Goal: Task Accomplishment & Management: Use online tool/utility

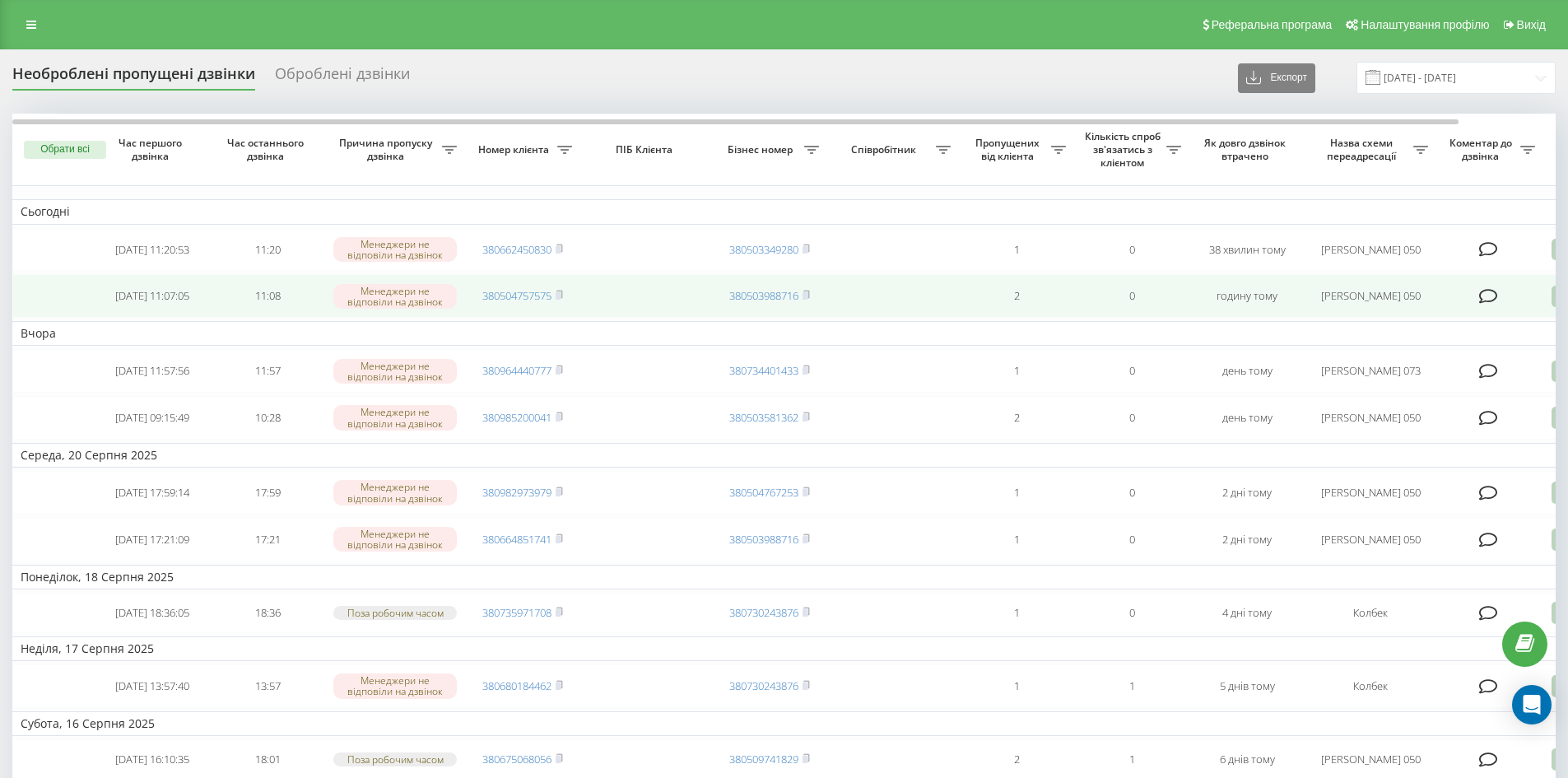
click at [554, 307] on td "380504757575" at bounding box center [522, 296] width 115 height 43
click at [563, 299] on icon at bounding box center [559, 295] width 8 height 9
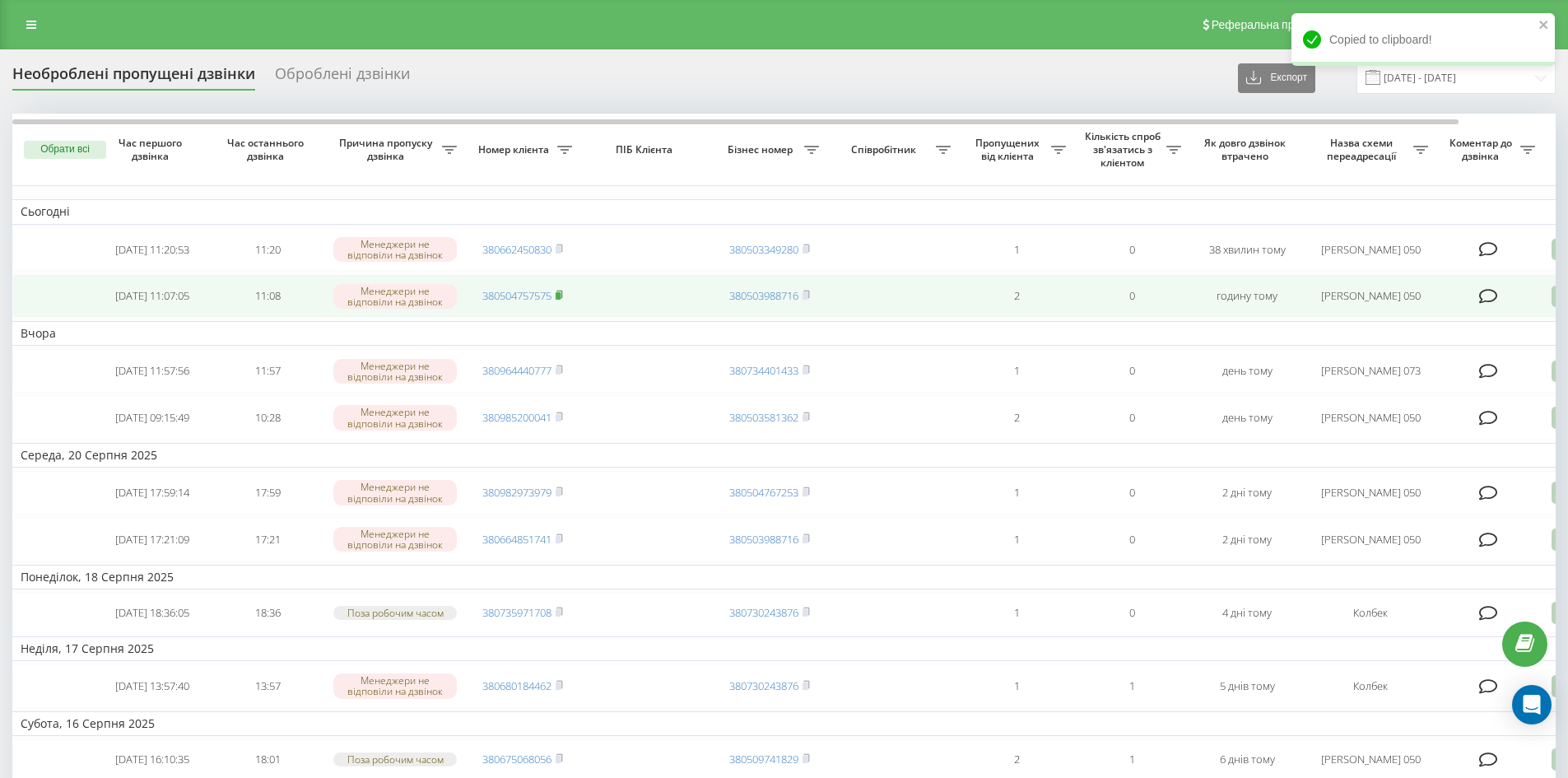
click at [563, 299] on icon at bounding box center [559, 295] width 8 height 9
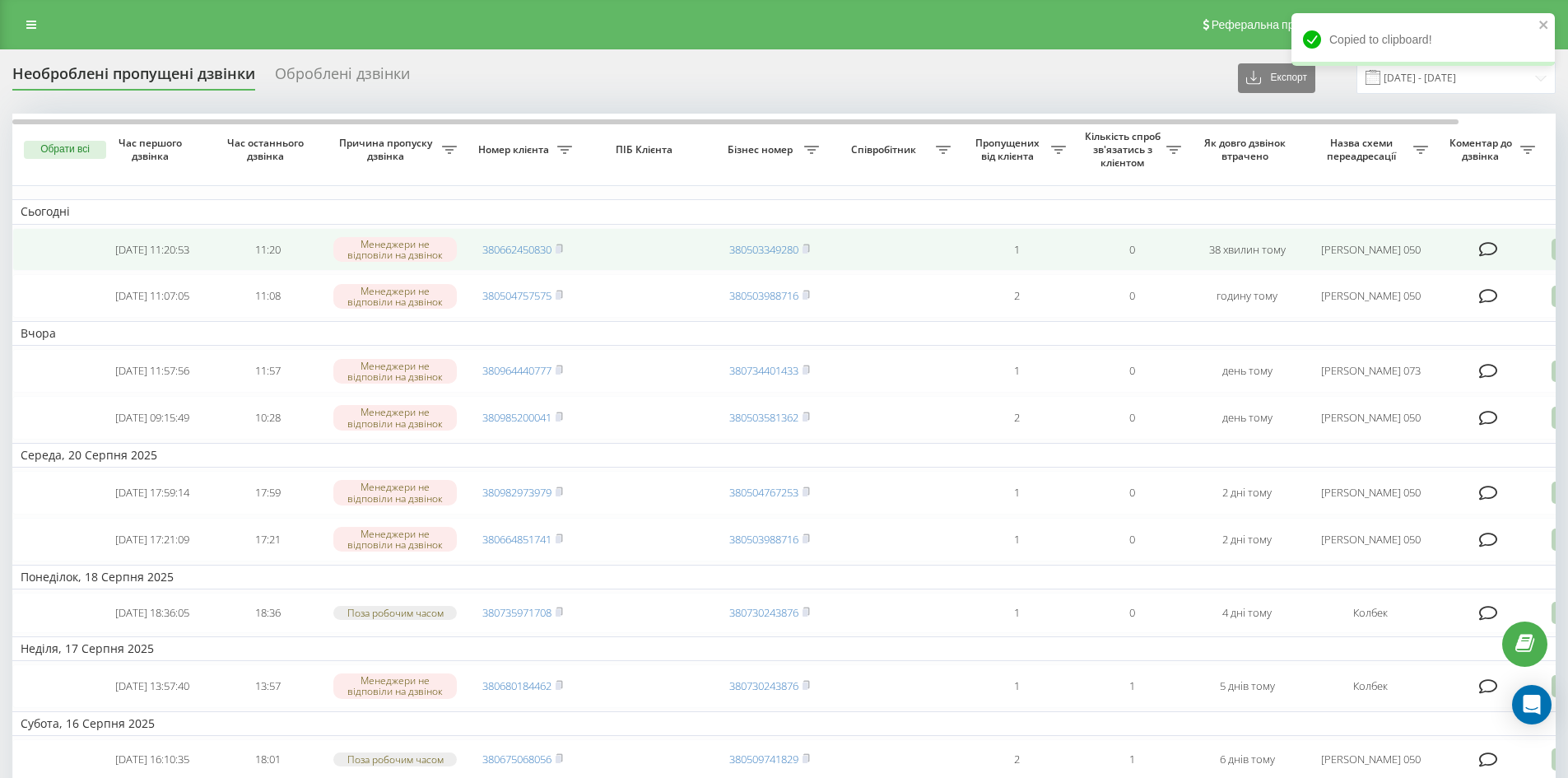
click at [566, 252] on td "380662450830" at bounding box center [522, 249] width 115 height 43
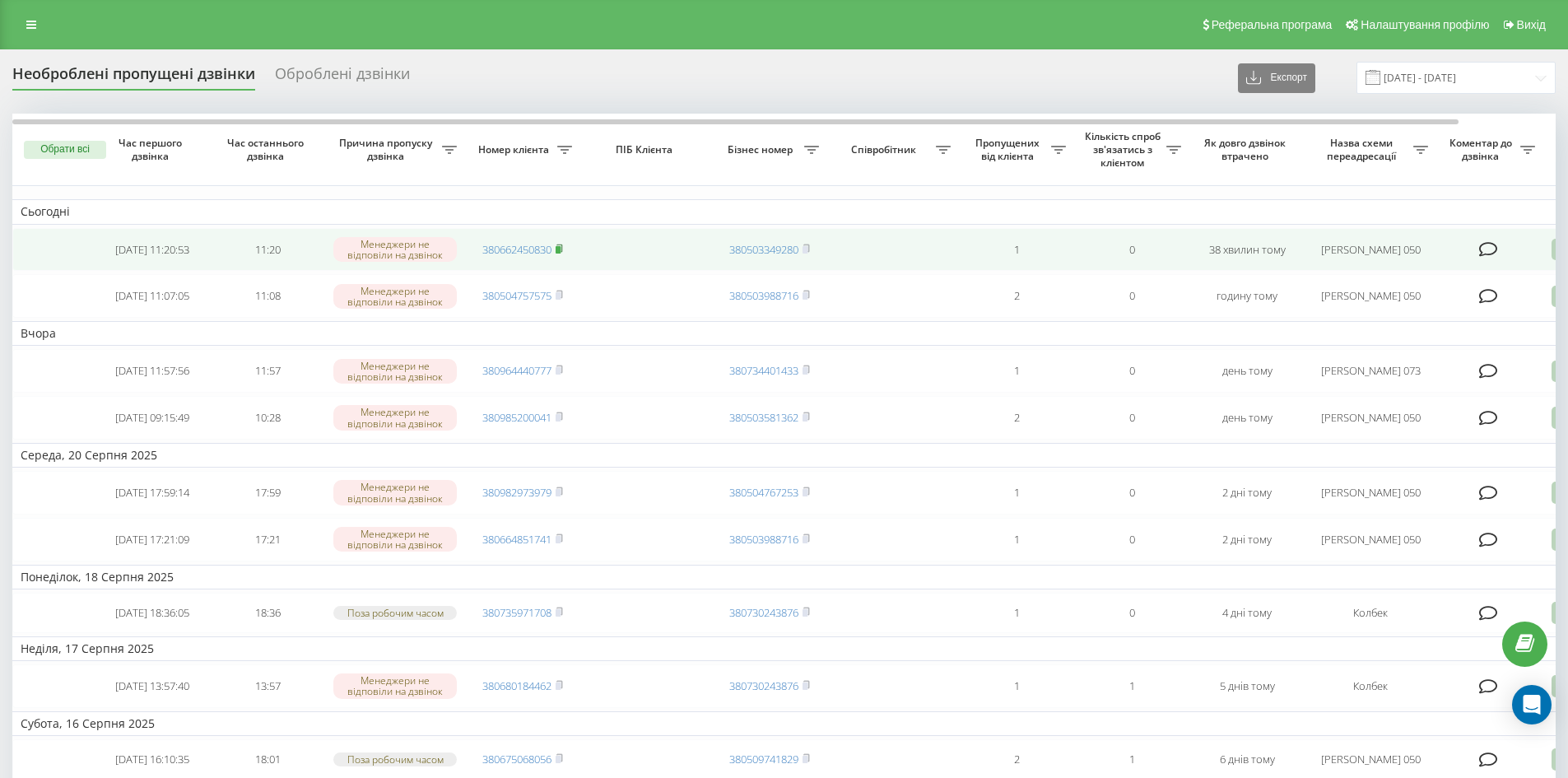
click at [559, 250] on rect at bounding box center [557, 250] width 5 height 8
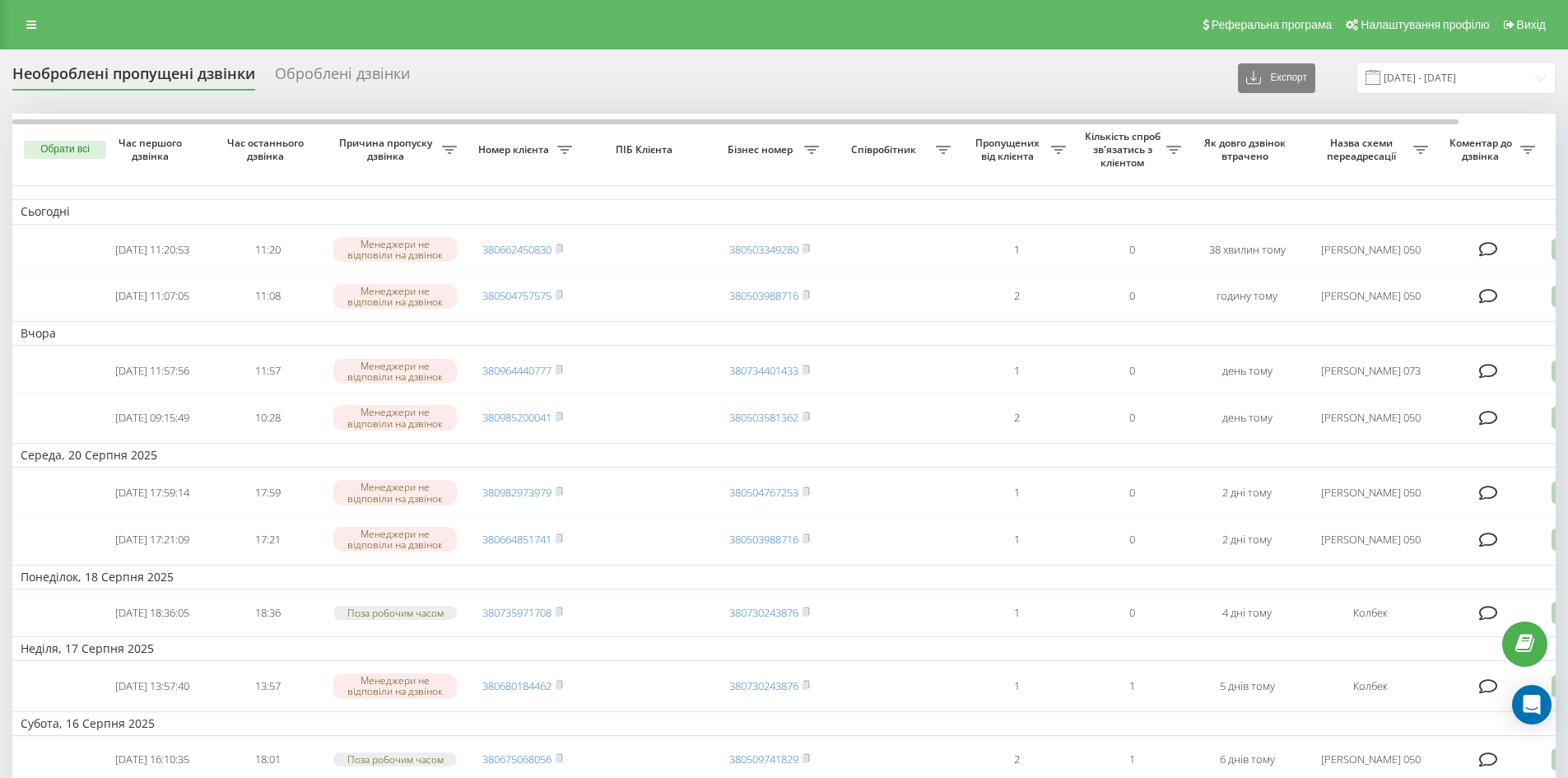
click at [320, 88] on div "Оброблені дзвінки" at bounding box center [342, 77] width 135 height 25
click at [313, 78] on div "Оброблені дзвінки" at bounding box center [342, 77] width 135 height 25
click at [127, 12] on div "Реферальна програма Налаштування профілю Вихід" at bounding box center [784, 25] width 1568 height 49
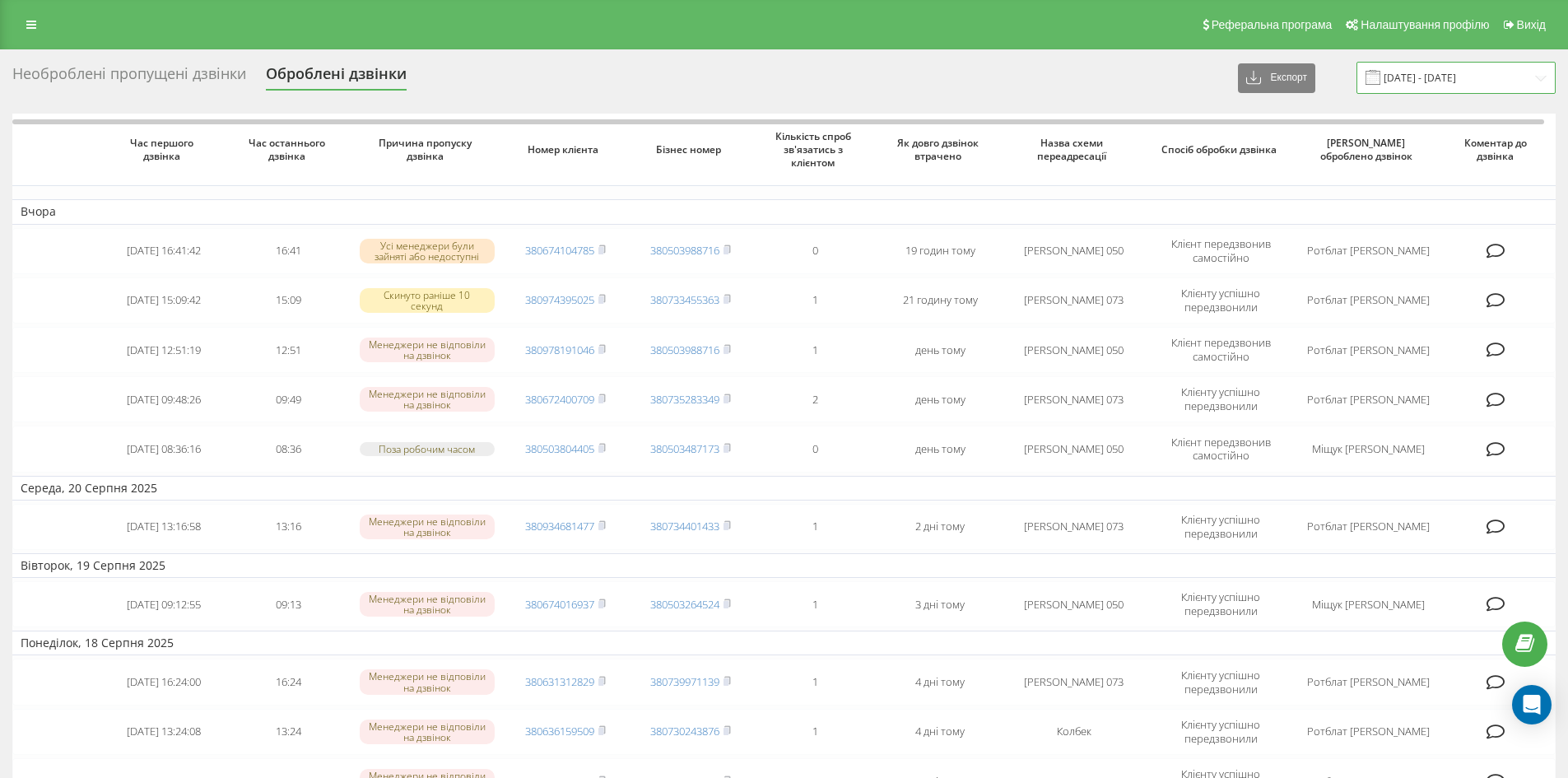
click at [1445, 68] on input "[DATE] - [DATE]" at bounding box center [1456, 77] width 199 height 32
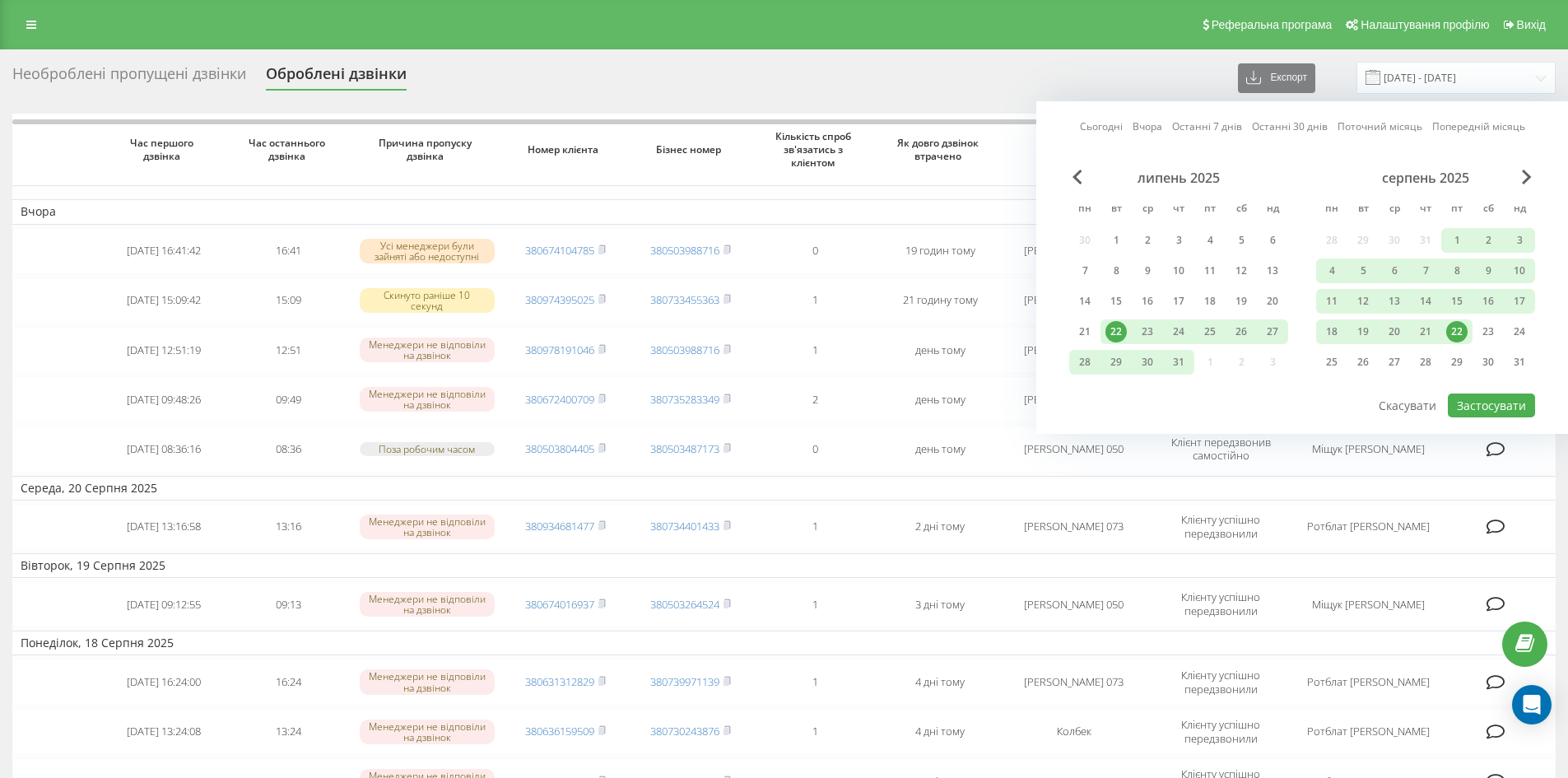
click at [1471, 327] on div "22" at bounding box center [1457, 331] width 31 height 25
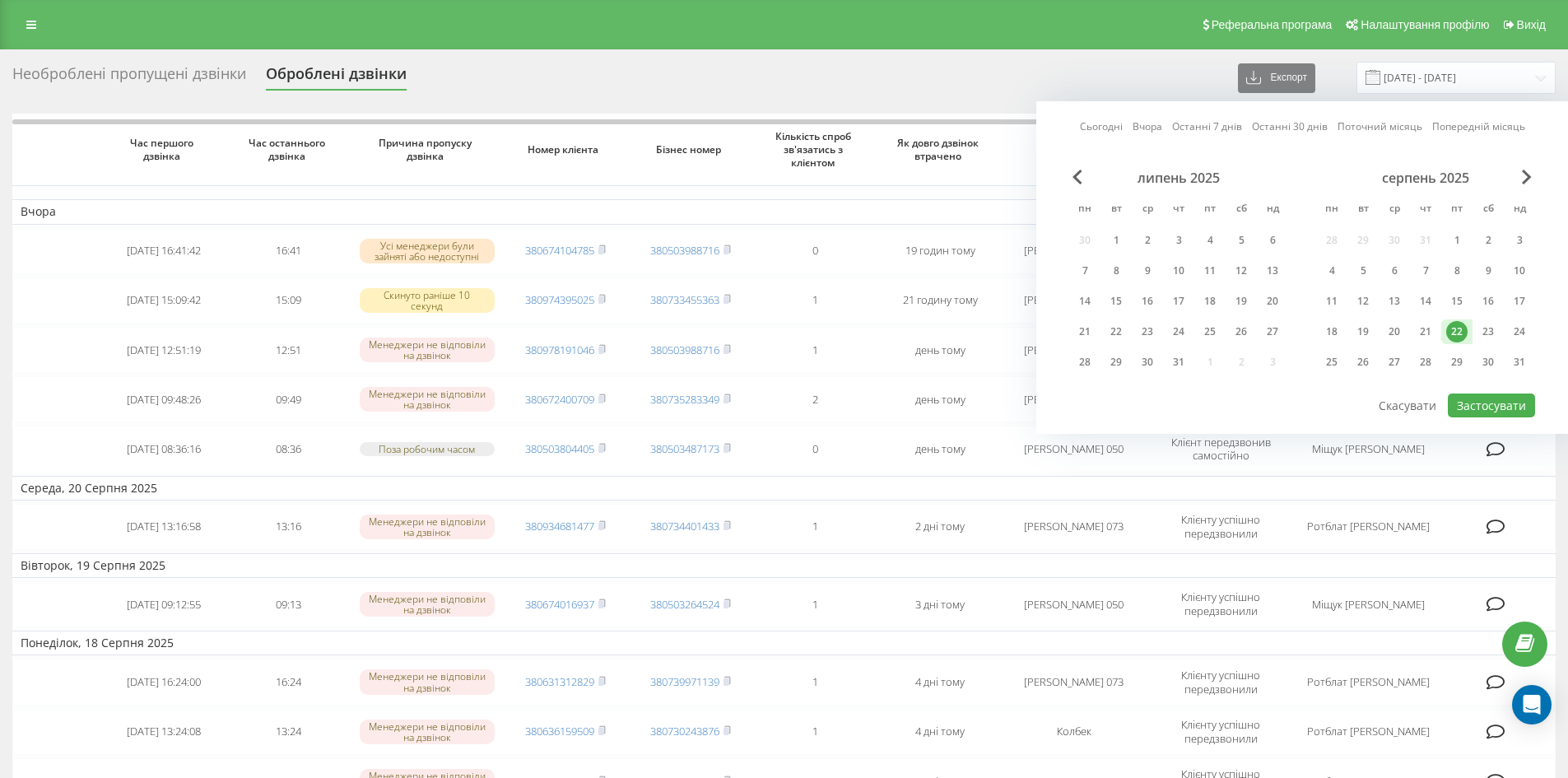
click at [1503, 419] on div "Сьогодні Вчора Останні 7 днів Останні 30 днів Поточний місяць Попередній місяць…" at bounding box center [1302, 267] width 532 height 332
click at [1501, 406] on button "Застосувати" at bounding box center [1491, 405] width 87 height 24
type input "[DATE] - [DATE]"
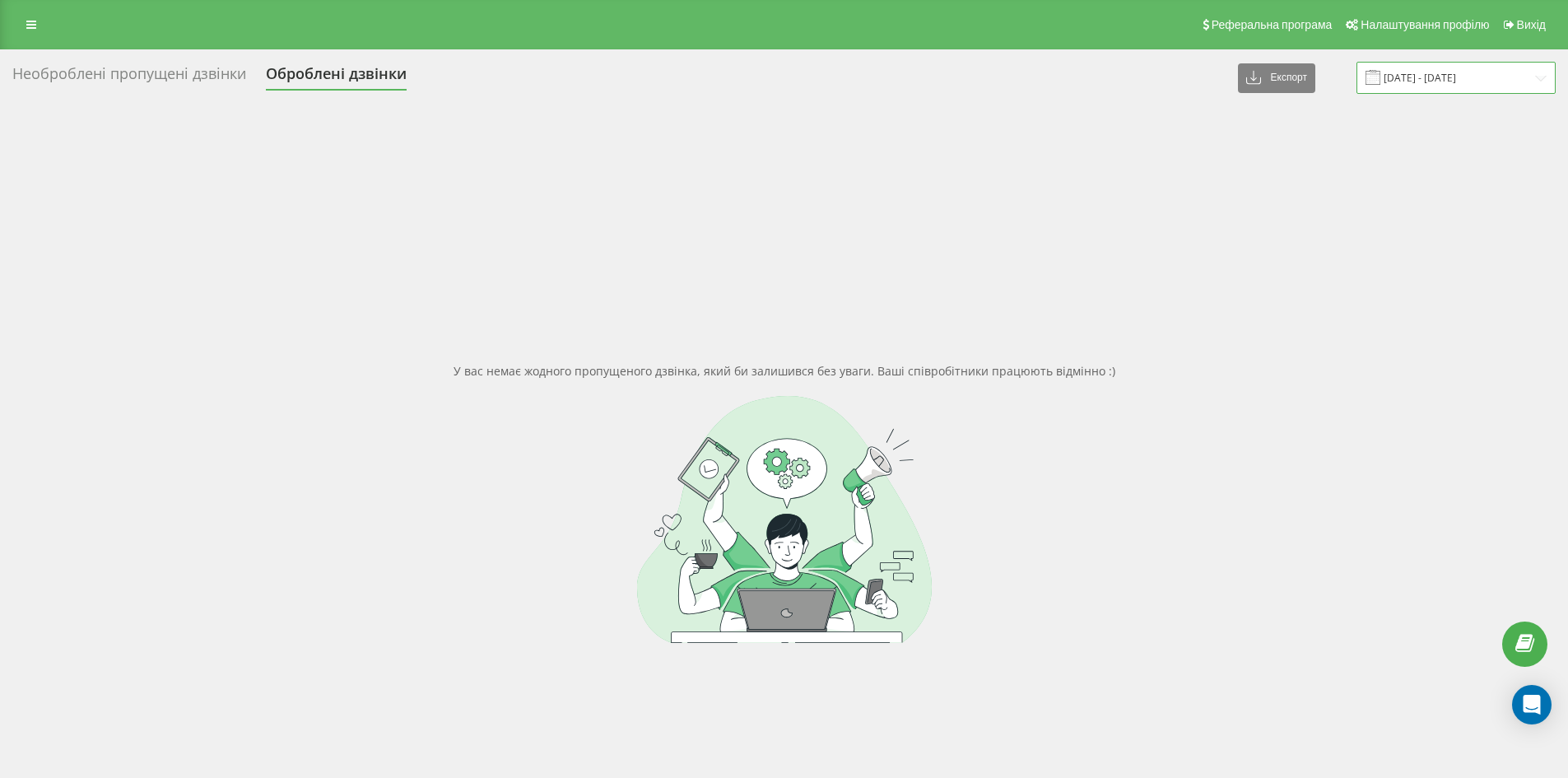
click at [1423, 73] on input "[DATE] - [DATE]" at bounding box center [1456, 77] width 199 height 32
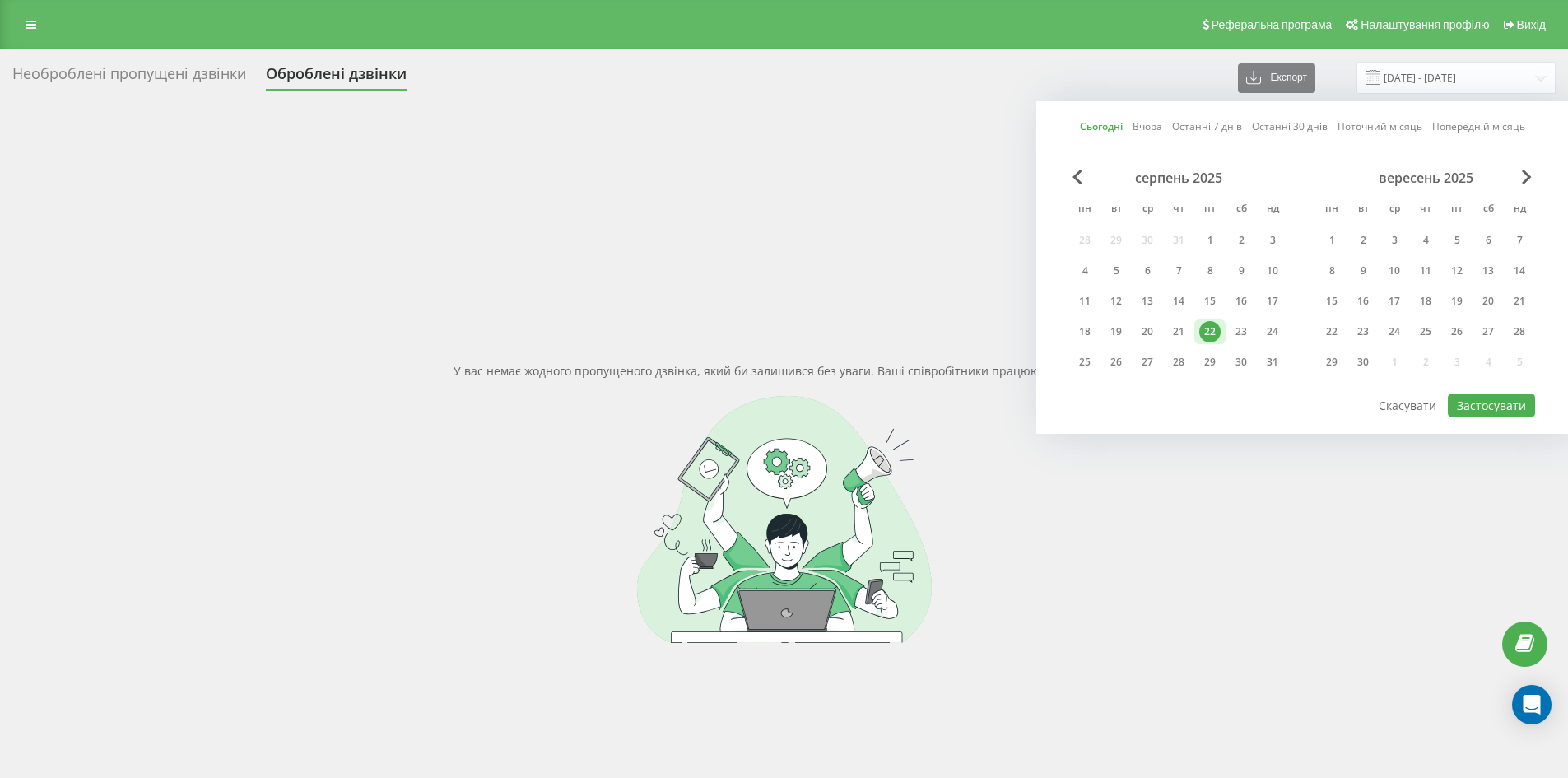
click at [1211, 335] on div "22" at bounding box center [1210, 331] width 22 height 22
click at [1483, 397] on button "Застосувати" at bounding box center [1491, 405] width 87 height 24
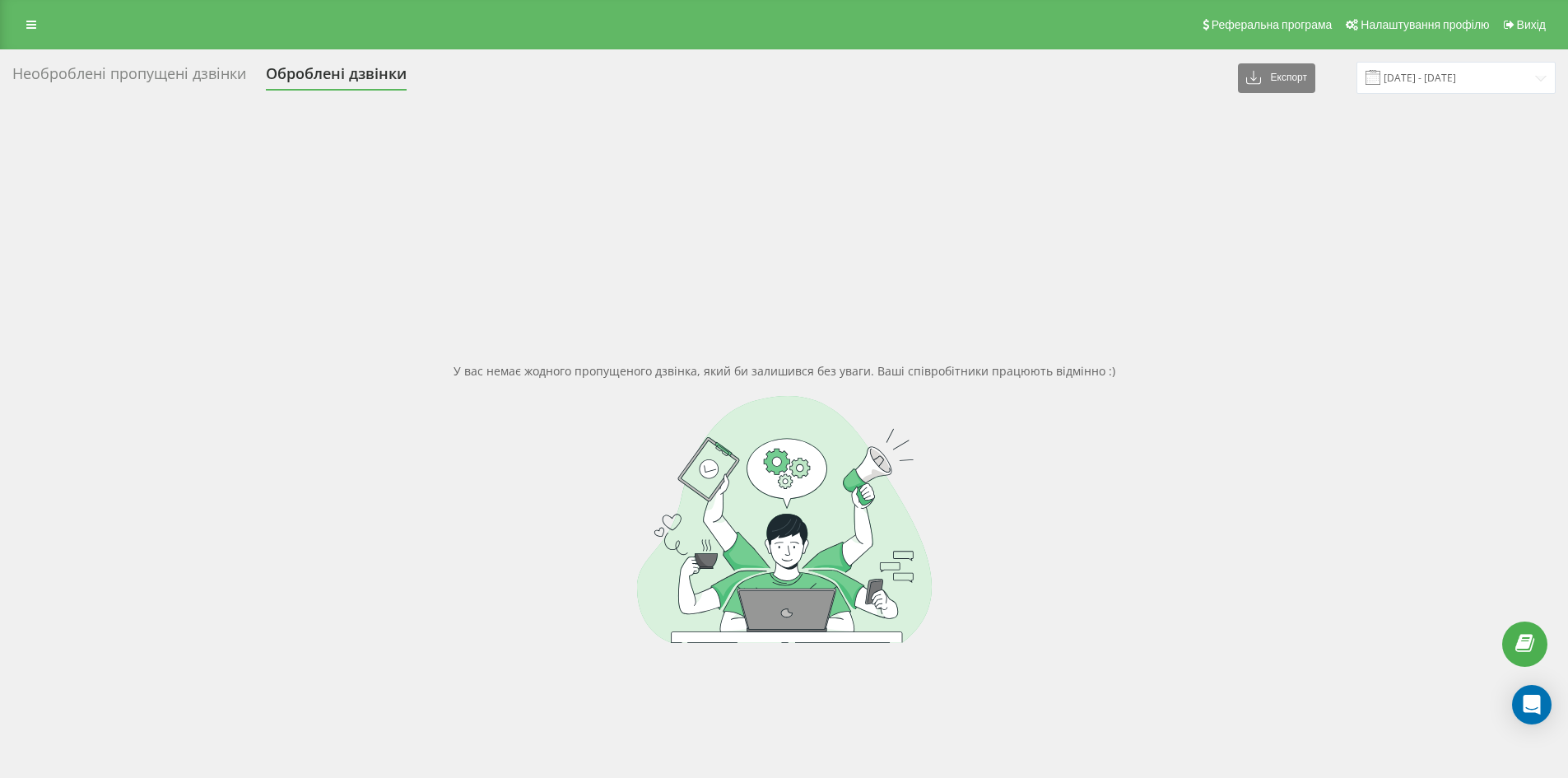
click at [202, 69] on div "Необроблені пропущені дзвінки" at bounding box center [129, 77] width 234 height 25
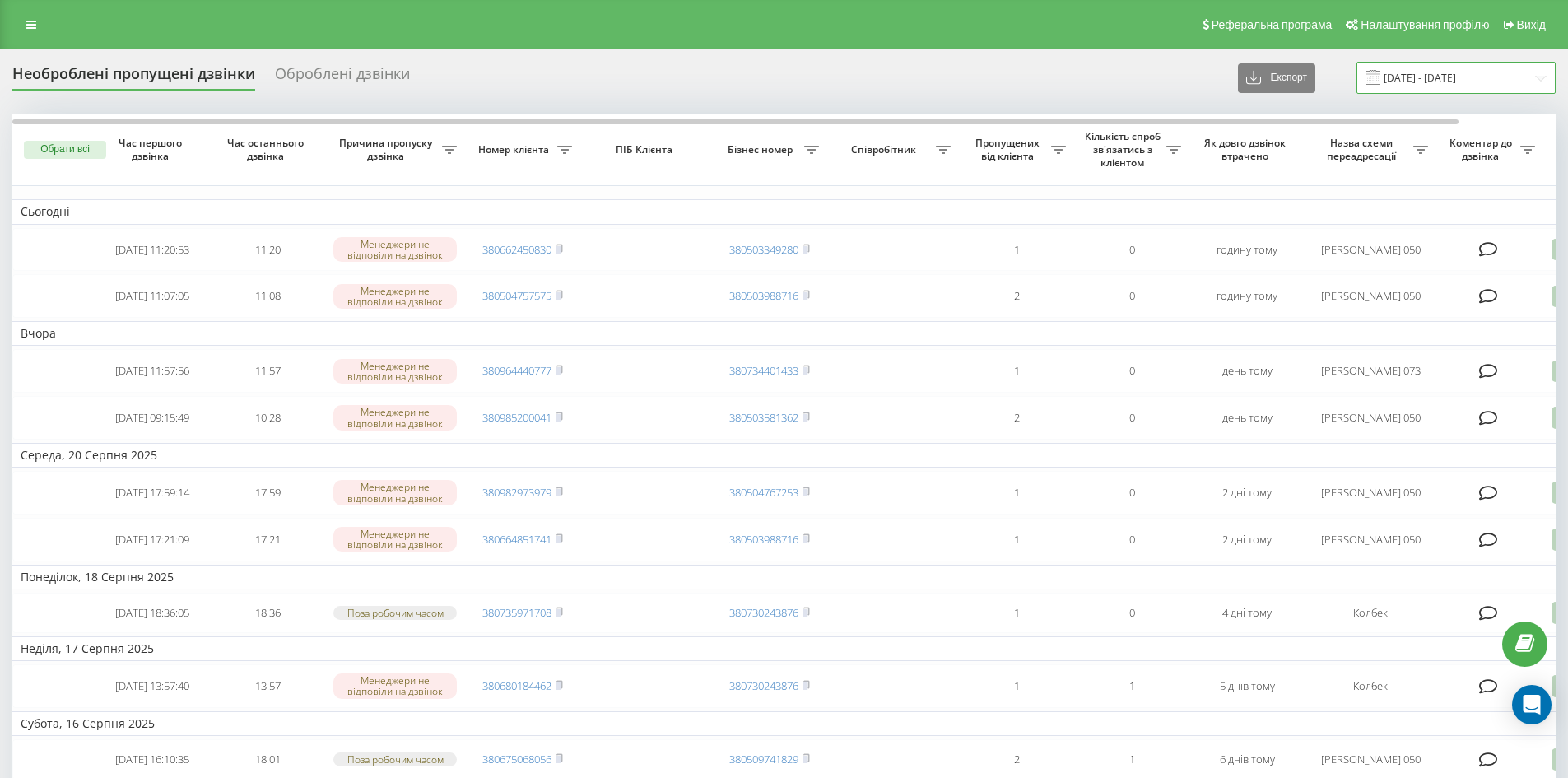
click at [1431, 64] on input "22.07.2025 - 22.08.2025" at bounding box center [1456, 77] width 199 height 32
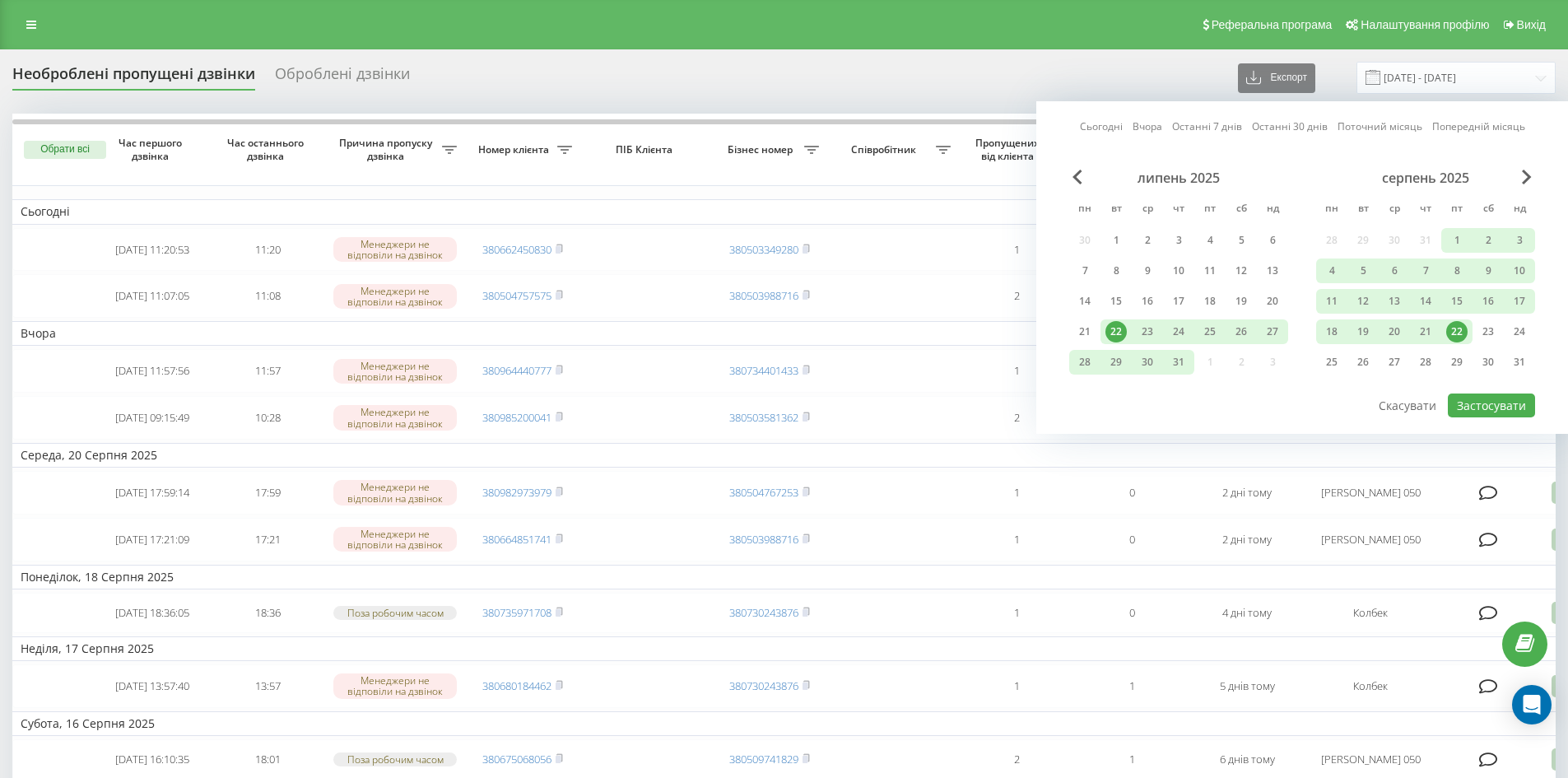
click at [1457, 332] on div "22" at bounding box center [1457, 331] width 22 height 22
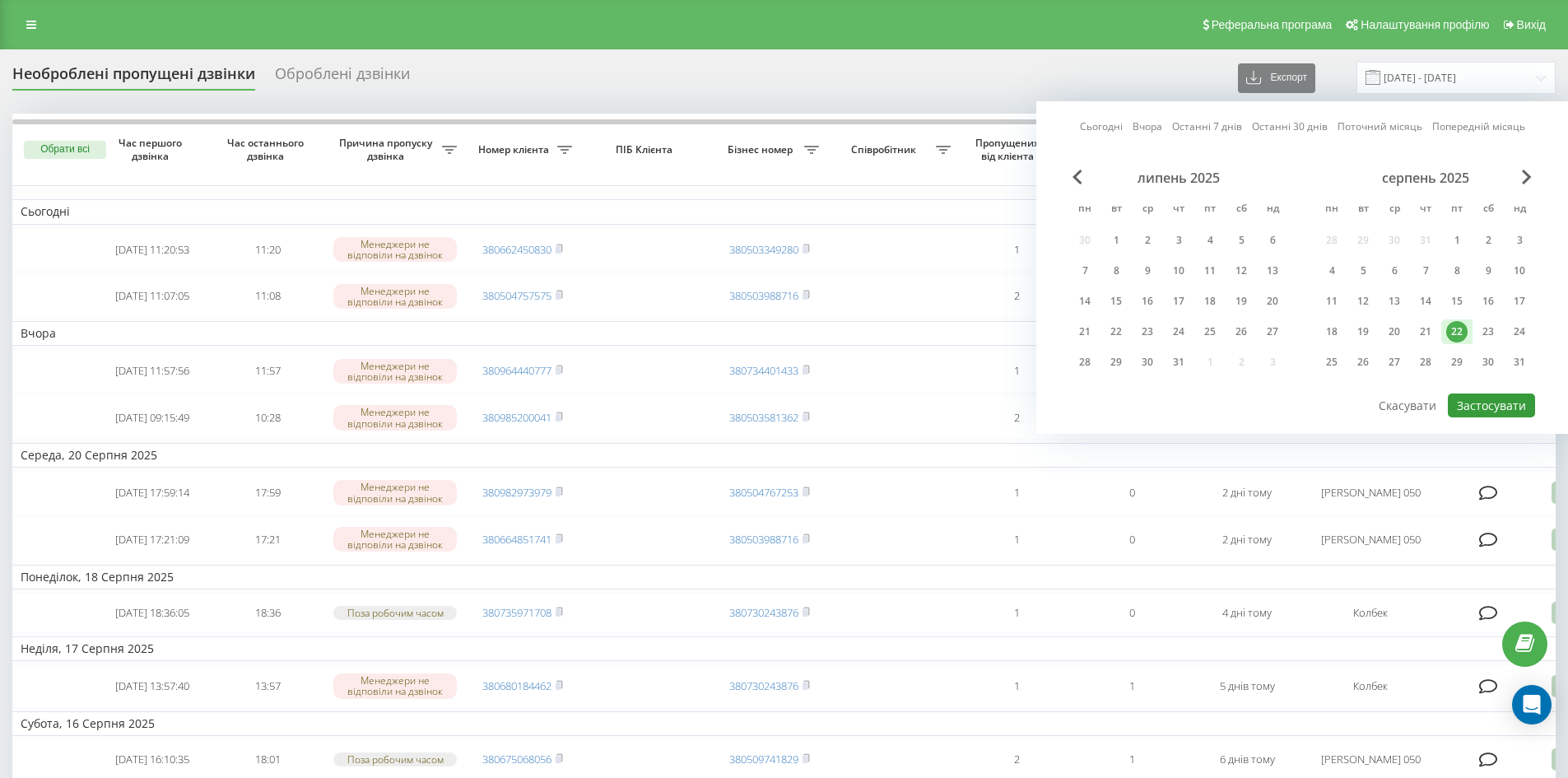
click at [1483, 406] on button "Застосувати" at bounding box center [1491, 405] width 87 height 24
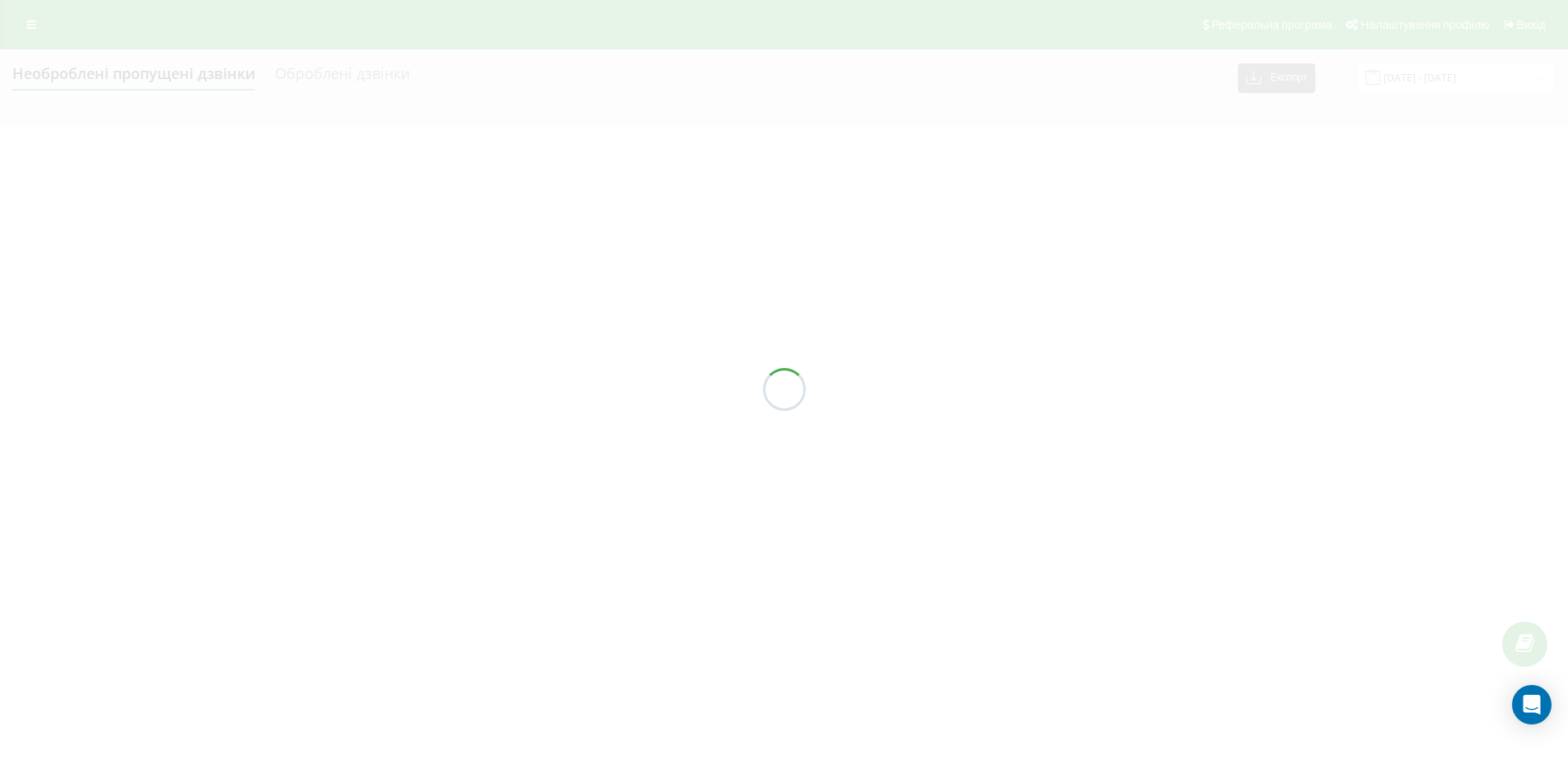
type input "[DATE] - [DATE]"
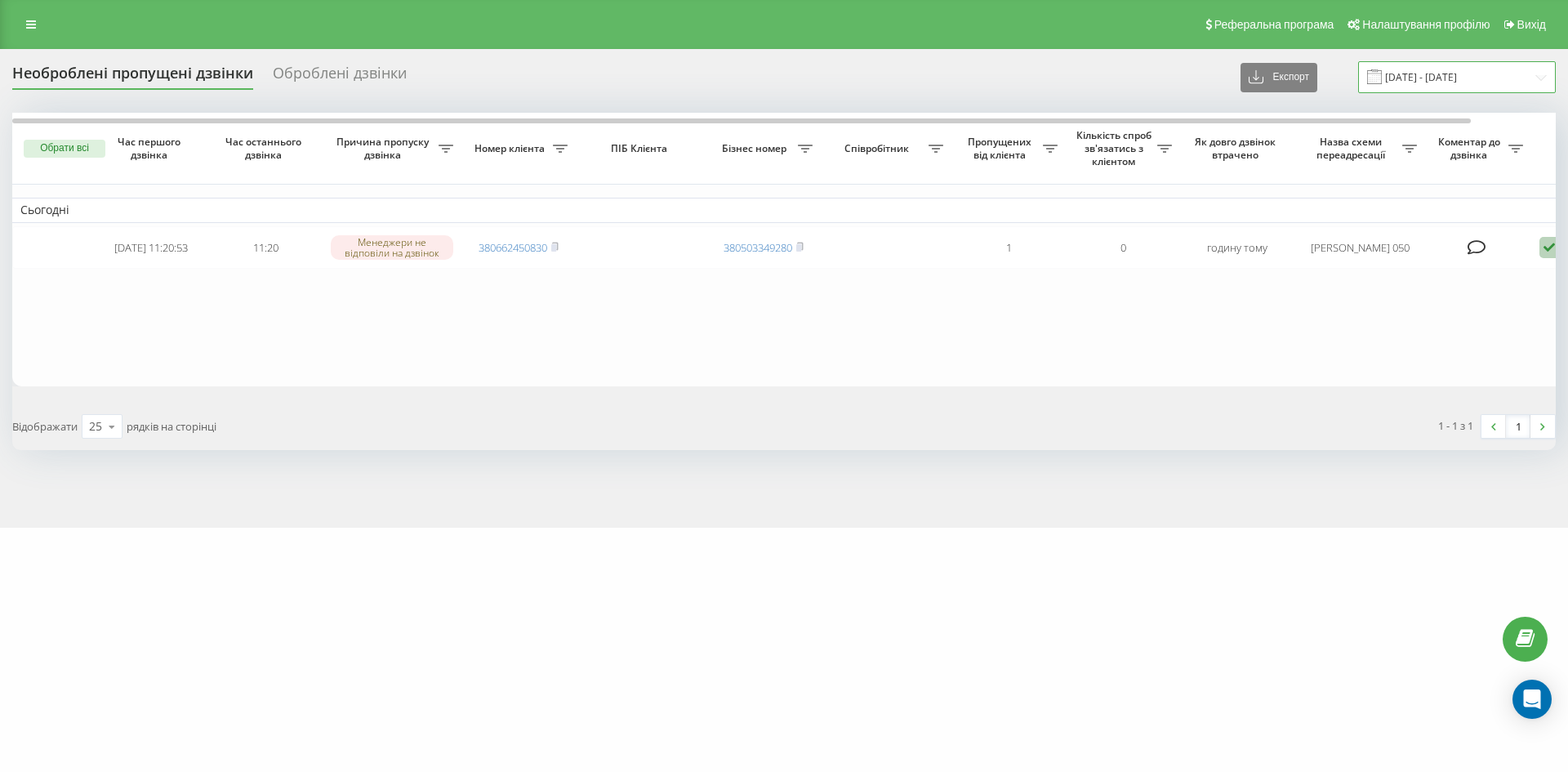
click at [1447, 86] on input "22.08.2025 - 22.08.2025" at bounding box center [1456, 77] width 198 height 32
drag, startPoint x: 1110, startPoint y: 64, endPoint x: 1272, endPoint y: 58, distance: 162.1
click at [1272, 58] on div "Необроблені пропущені дзвінки Оброблені дзвінки Експорт .csv .xlsx [DATE] - [DA…" at bounding box center [784, 288] width 1568 height 479
click at [1276, 67] on button "Експорт" at bounding box center [1279, 77] width 77 height 29
click at [1278, 130] on span ".xlsx" at bounding box center [1266, 137] width 23 height 16
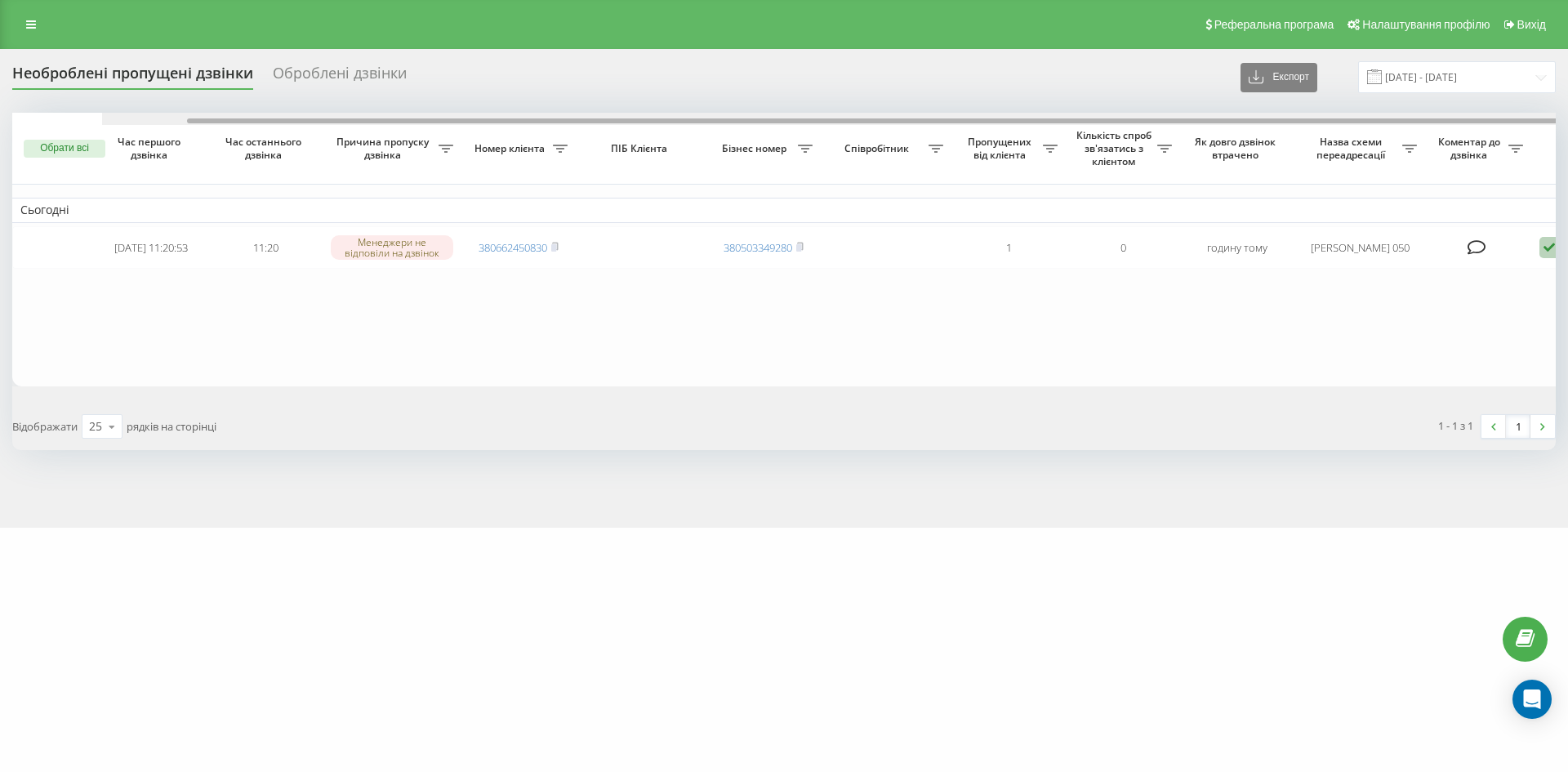
scroll to position [0, 90]
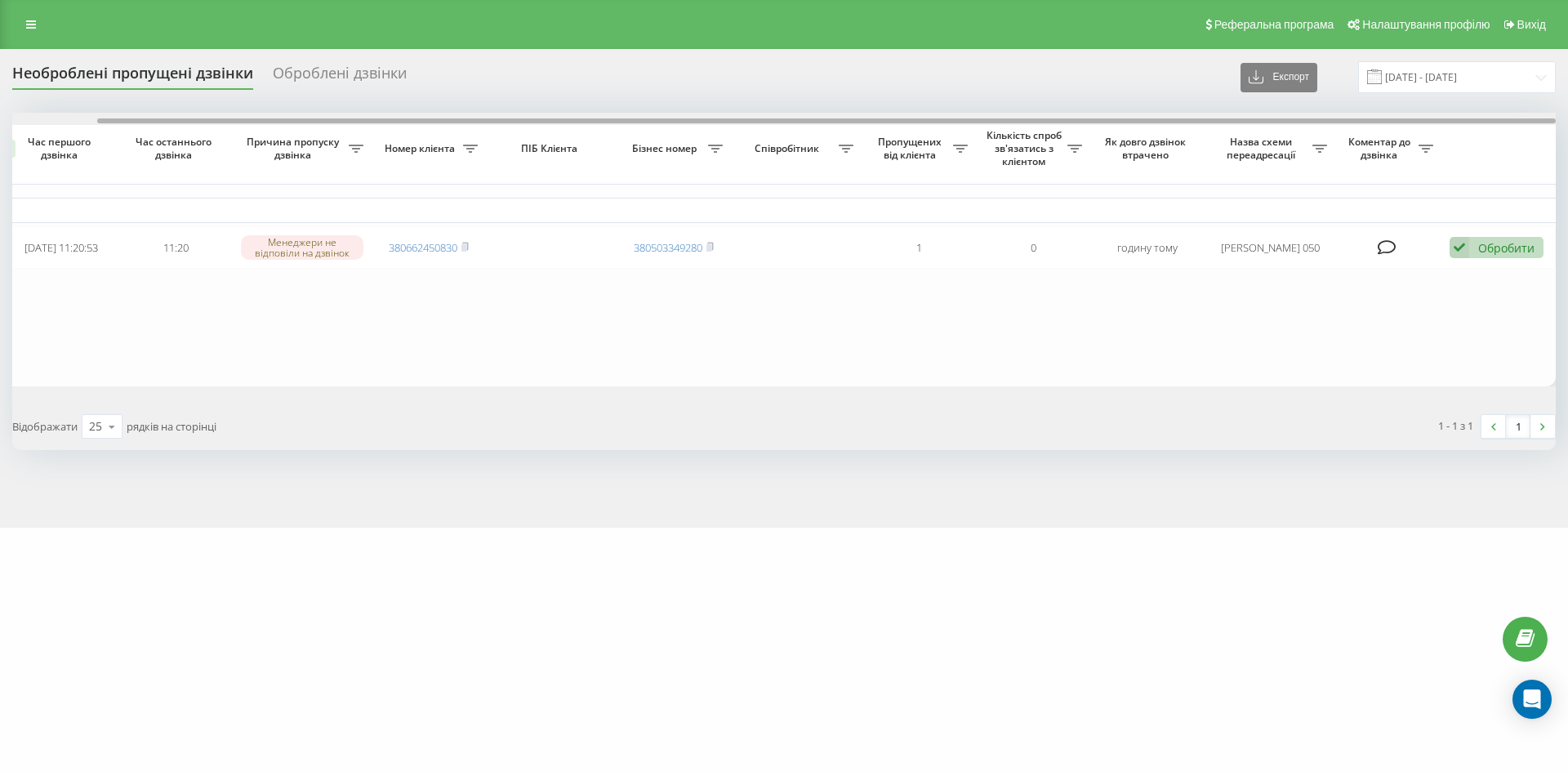
drag, startPoint x: 1449, startPoint y: 120, endPoint x: 1548, endPoint y: 107, distance: 99.8
click at [1548, 107] on div "Необроблені пропущені дзвінки Оброблені дзвінки Експорт .csv .xlsx 22.08.2025 -…" at bounding box center [784, 255] width 1544 height 389
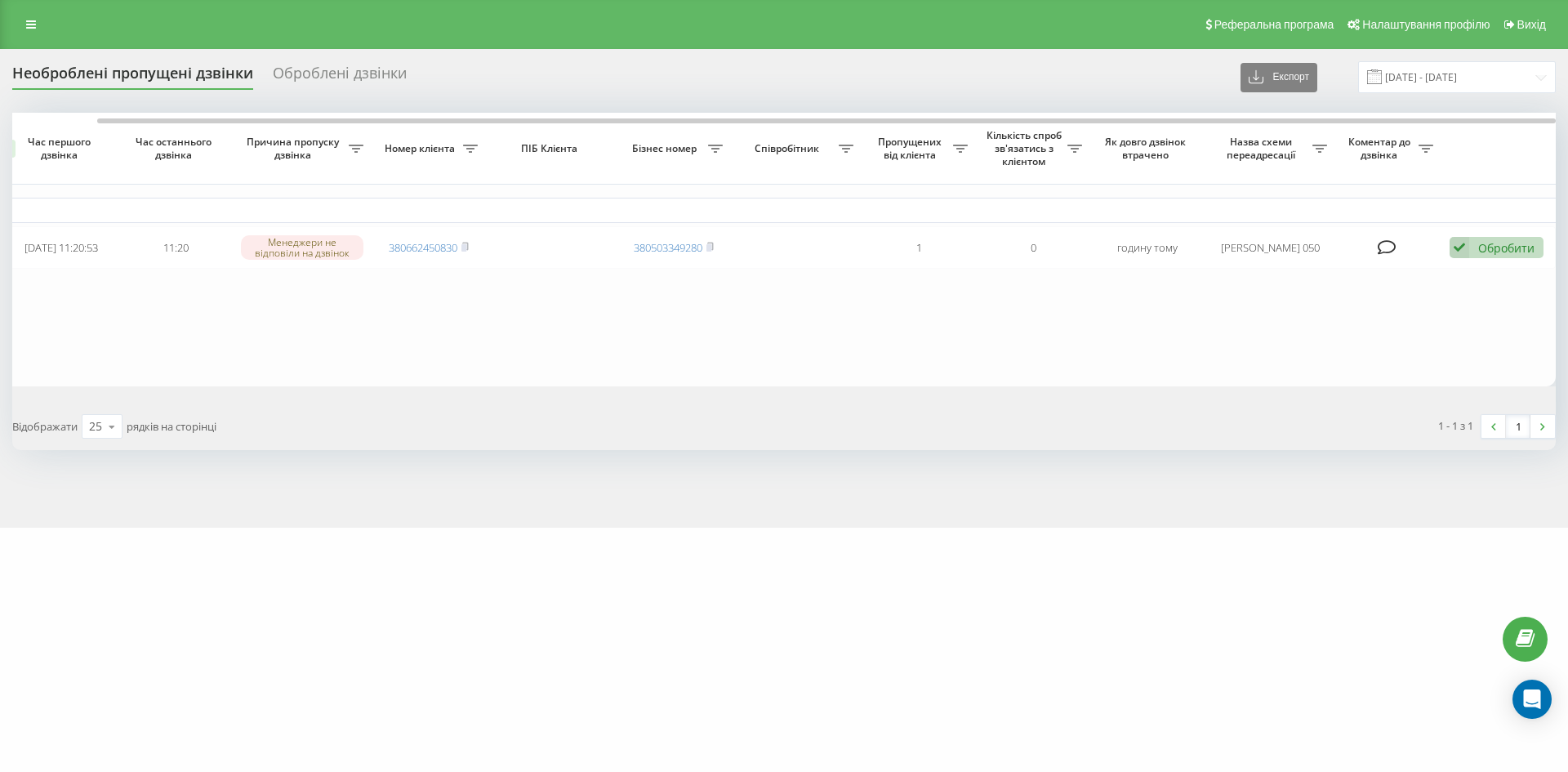
click at [336, 73] on div "Оброблені дзвінки" at bounding box center [339, 77] width 134 height 25
click at [353, 68] on div "Оброблені дзвінки" at bounding box center [339, 77] width 134 height 25
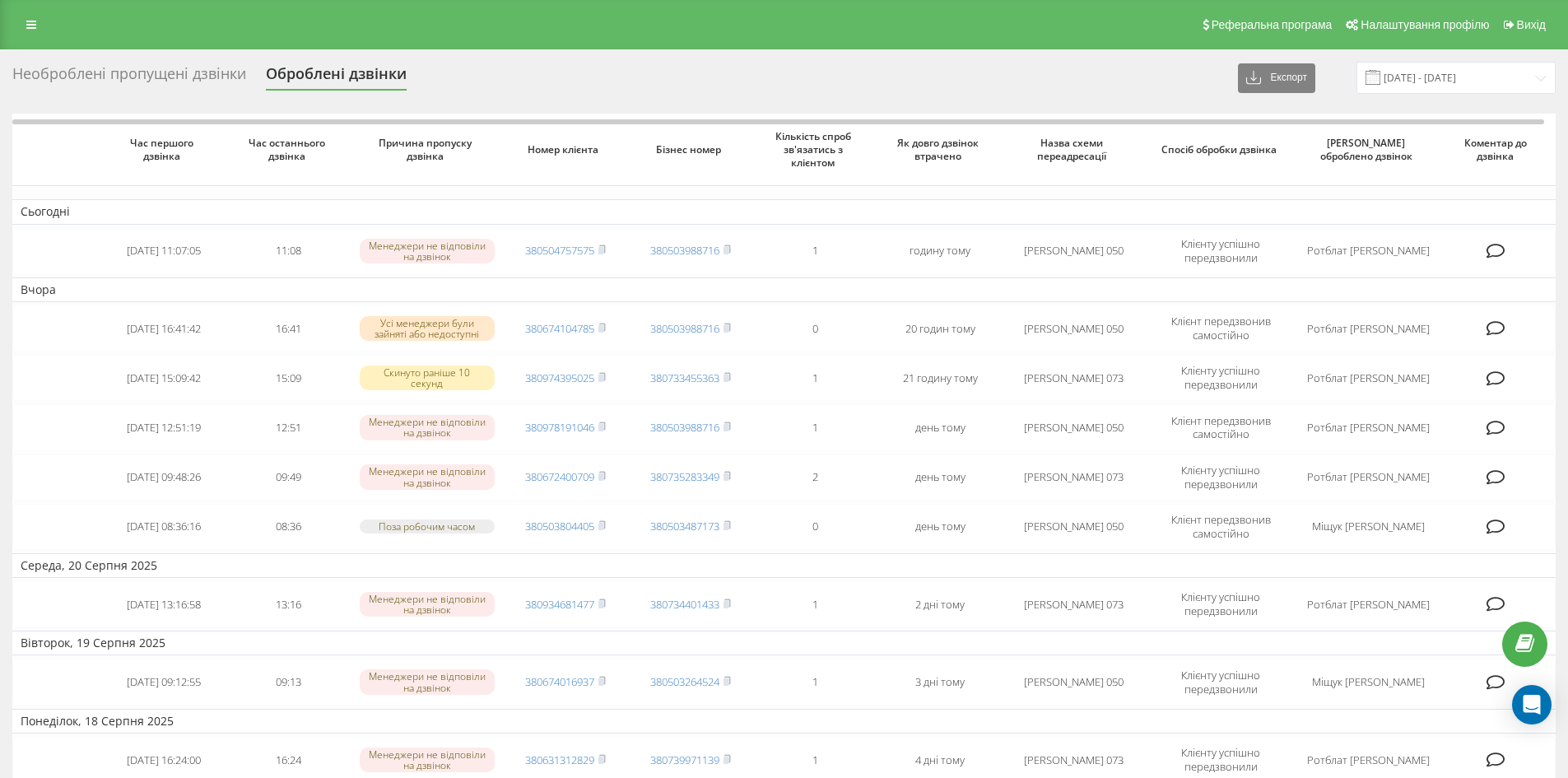
click at [74, 66] on div "Необроблені пропущені дзвінки" at bounding box center [129, 77] width 234 height 25
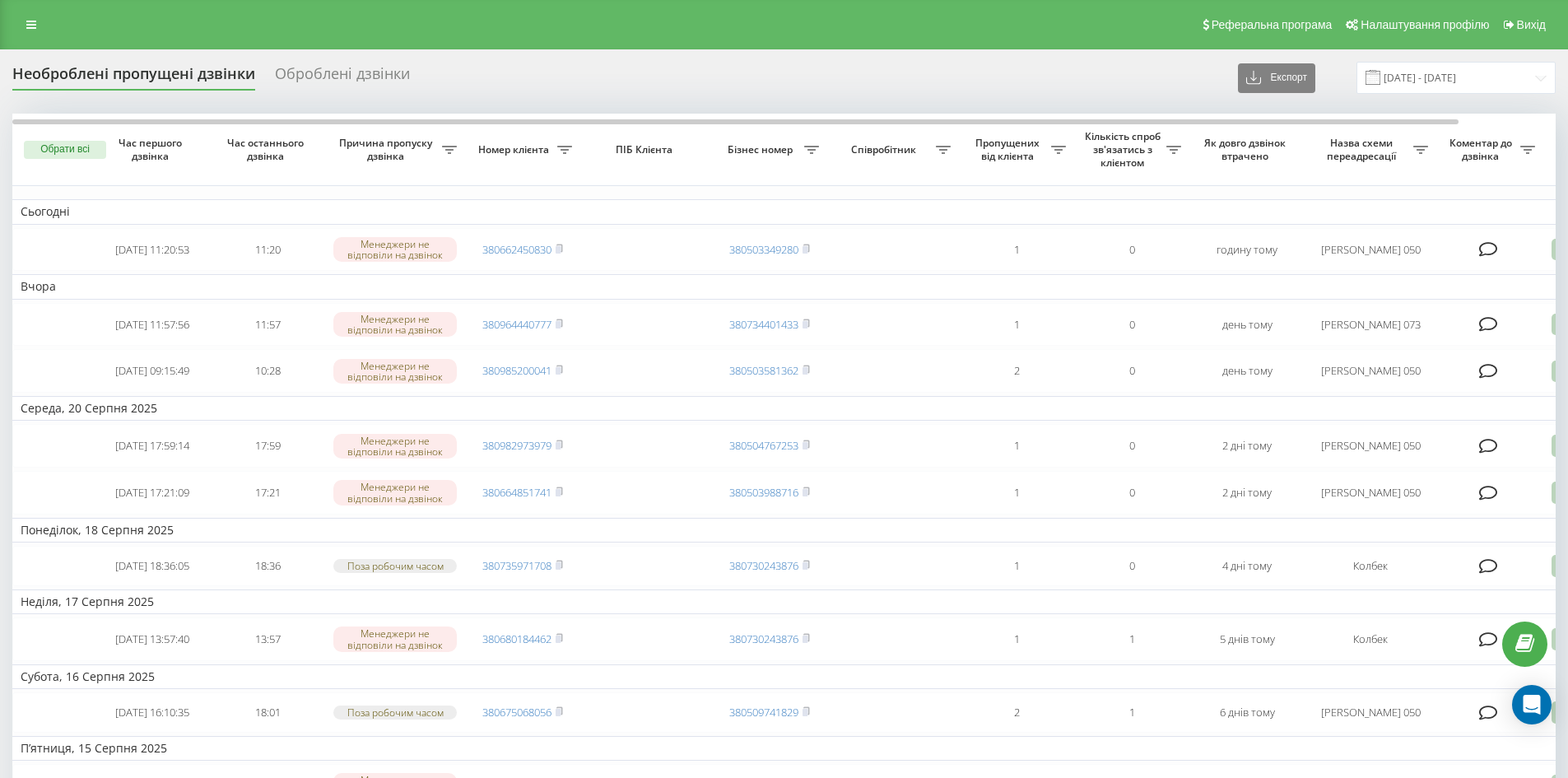
click at [368, 67] on div "Оброблені дзвінки" at bounding box center [342, 77] width 135 height 25
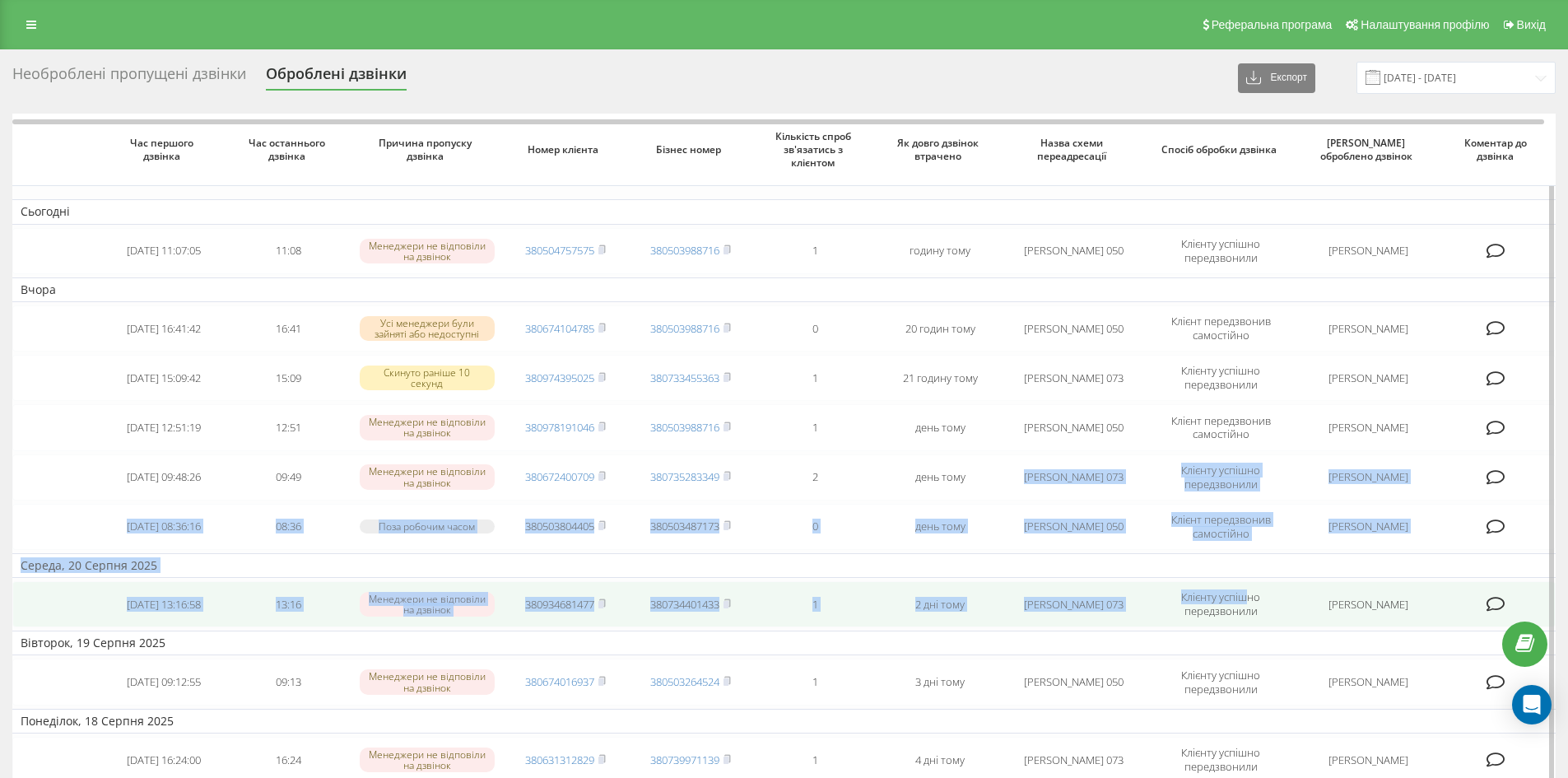
drag, startPoint x: 1034, startPoint y: 501, endPoint x: 1247, endPoint y: 591, distance: 231.2
click at [1247, 591] on tbody "Сьогодні [DATE] 11:07:05 11:08 Менеджери не відповіли на дзвінок 380504757575 3…" at bounding box center [784, 516] width 1543 height 633
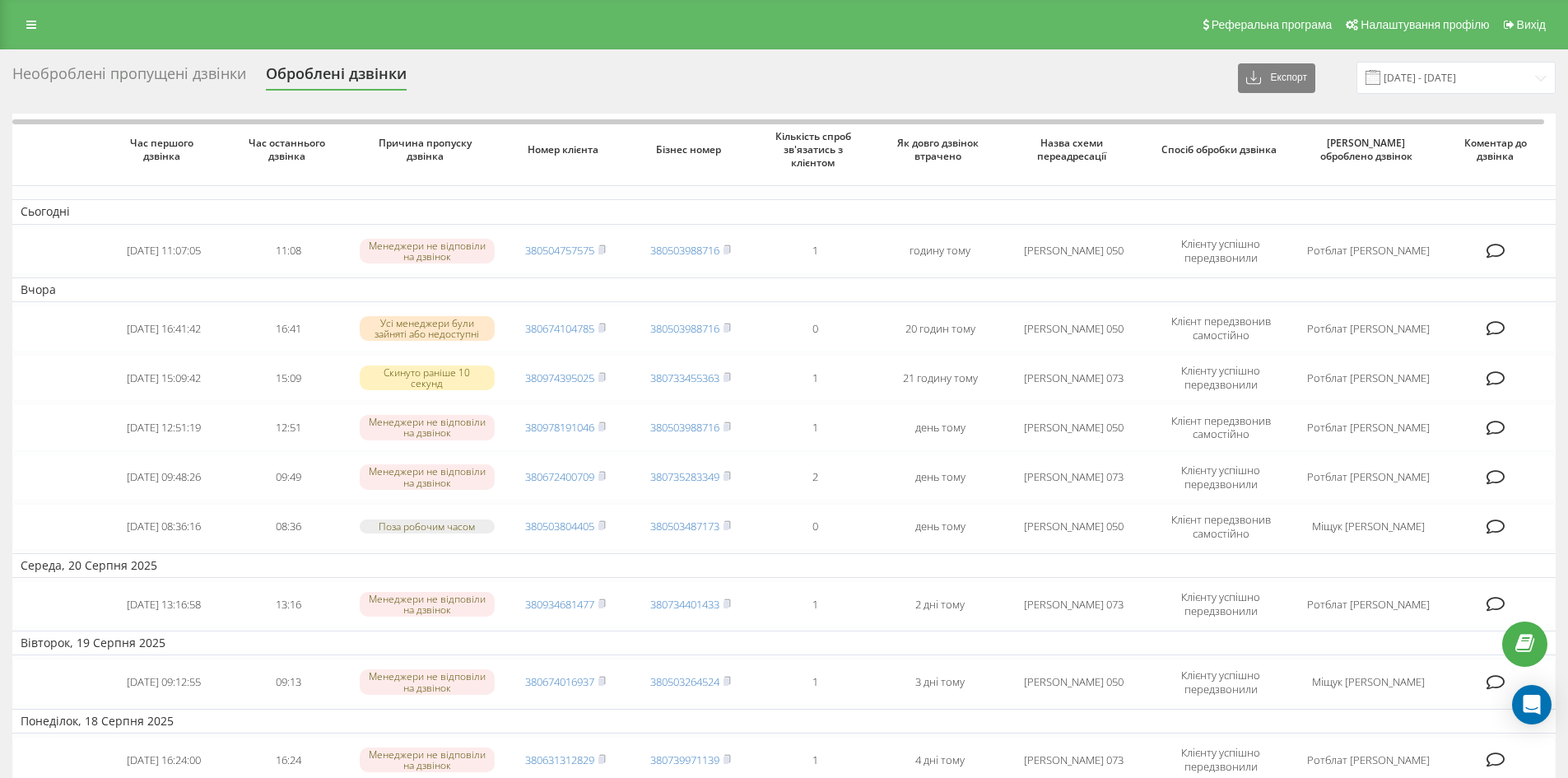
click at [165, 82] on div "Необроблені пропущені дзвінки" at bounding box center [129, 77] width 234 height 25
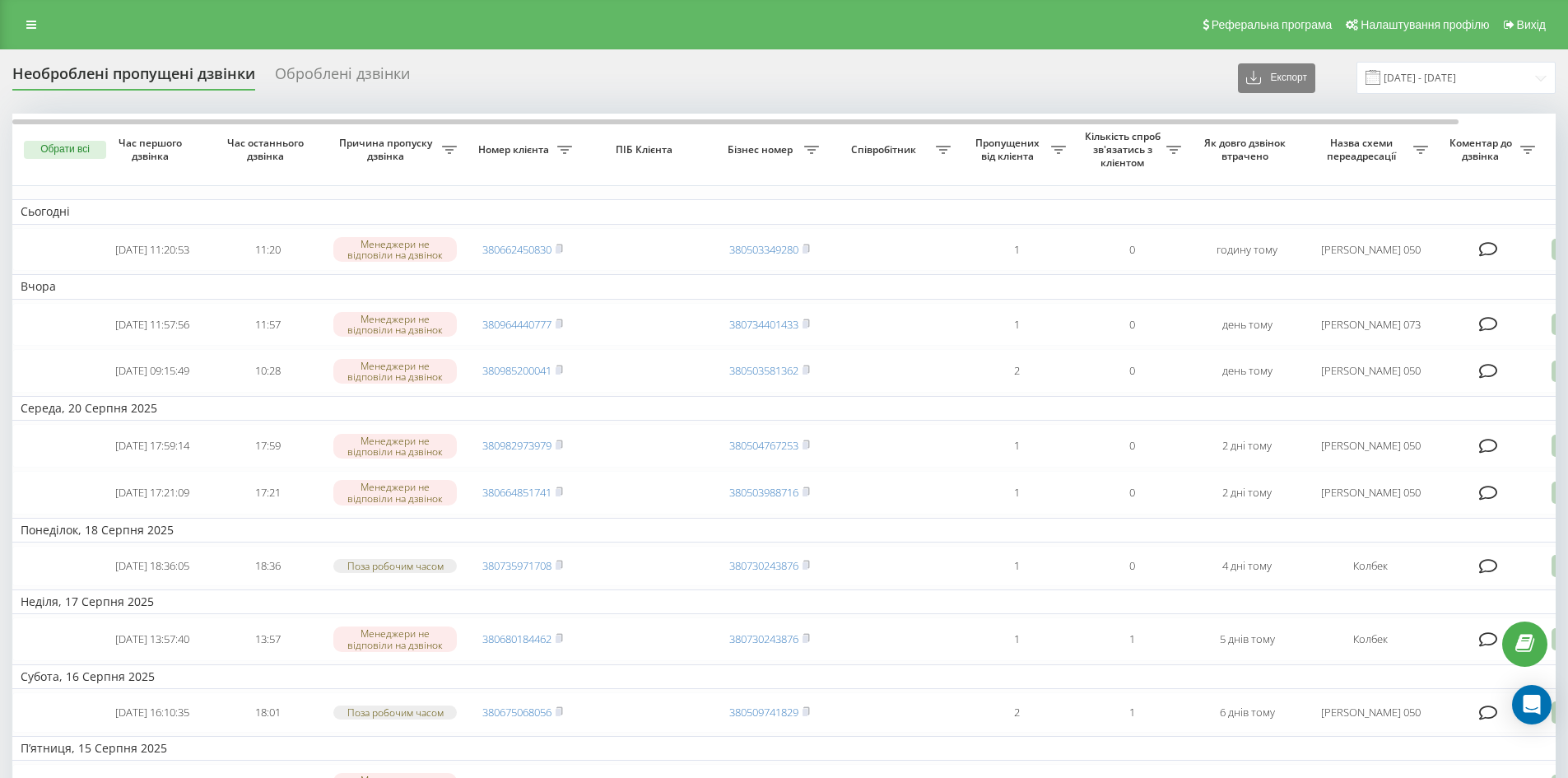
click at [334, 80] on div "Оброблені дзвінки" at bounding box center [342, 77] width 135 height 25
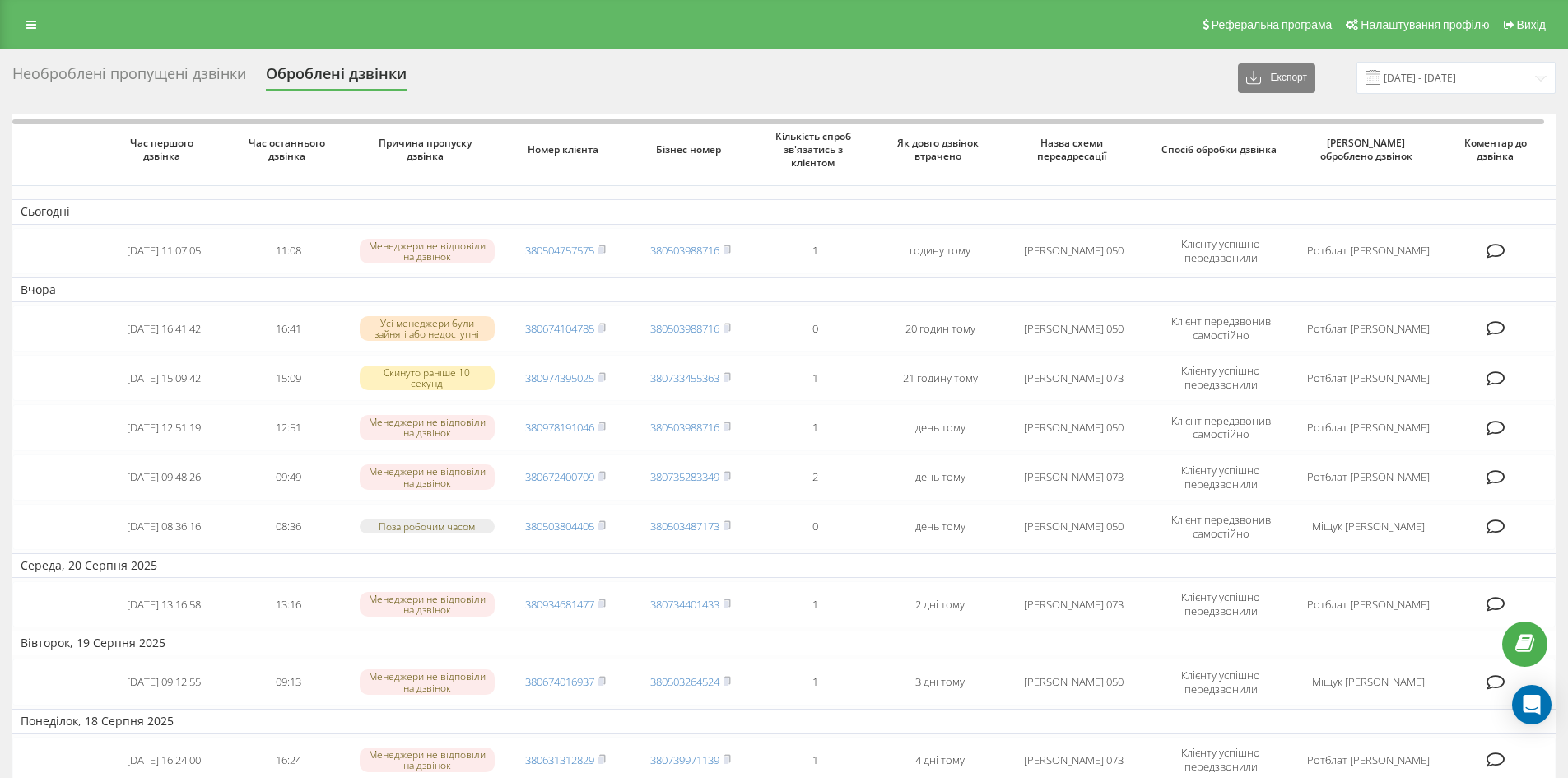
click at [191, 65] on div "Необроблені пропущені дзвінки" at bounding box center [129, 77] width 234 height 25
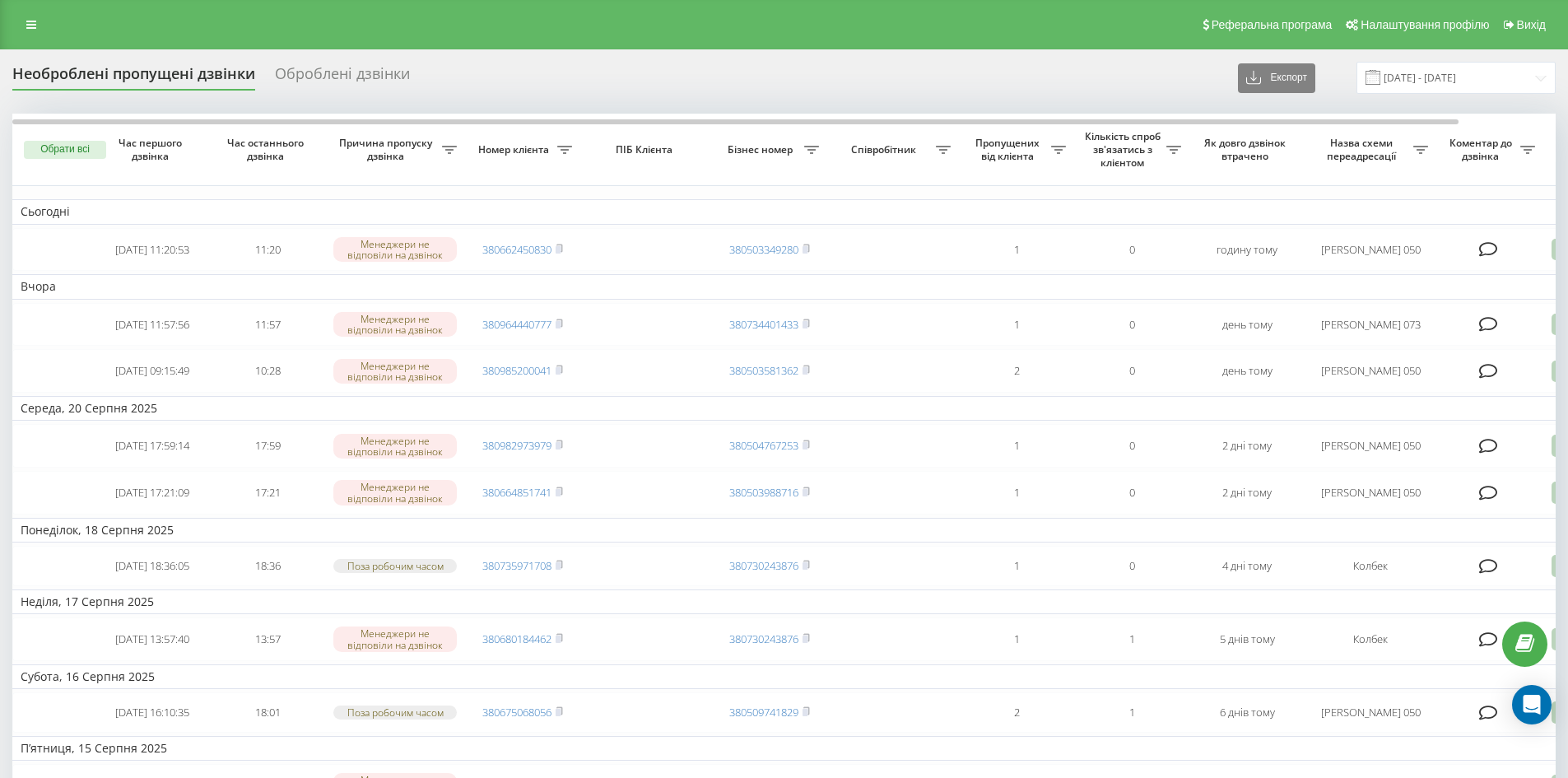
click at [1284, 74] on button "Експорт" at bounding box center [1277, 77] width 77 height 29
click at [1281, 150] on div ".xlsx" at bounding box center [1283, 138] width 87 height 29
